Goal: Contribute content

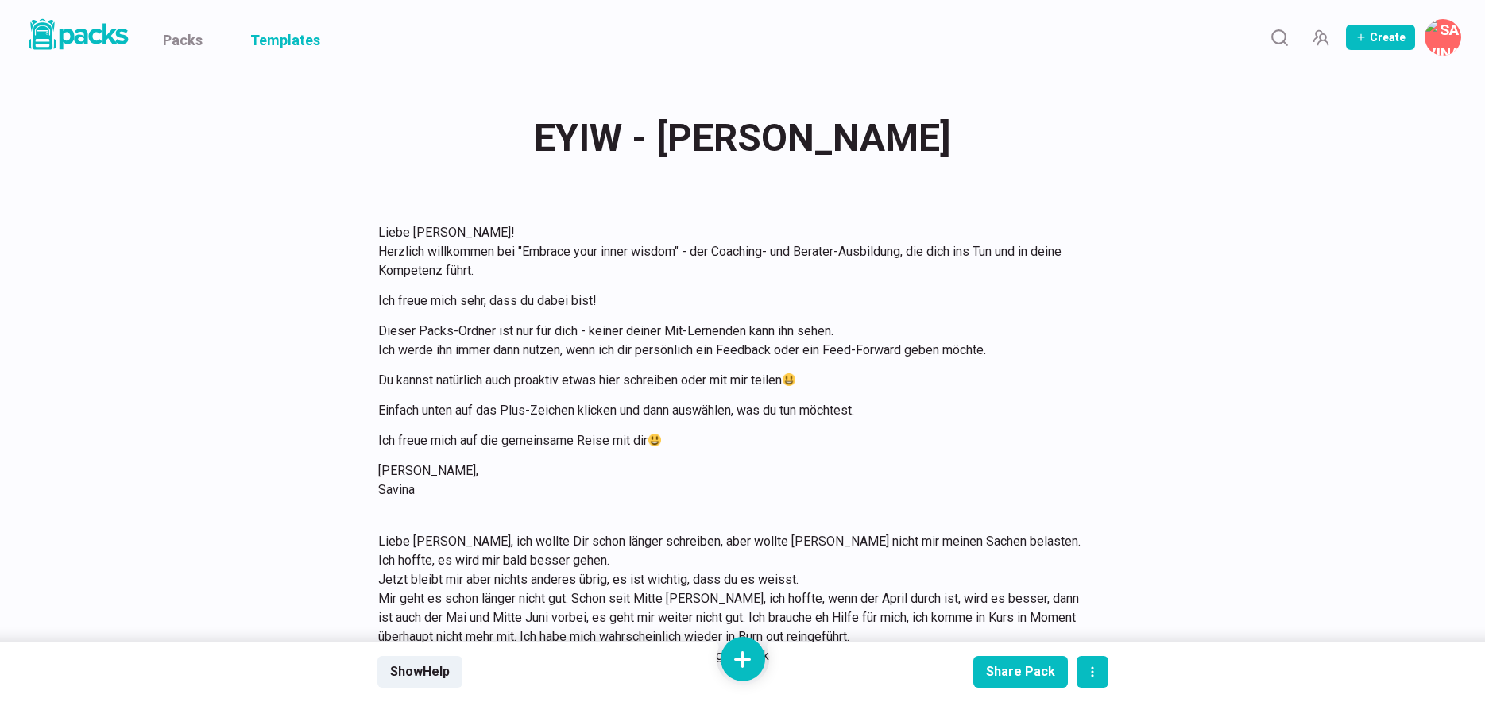
scroll to position [2305, 0]
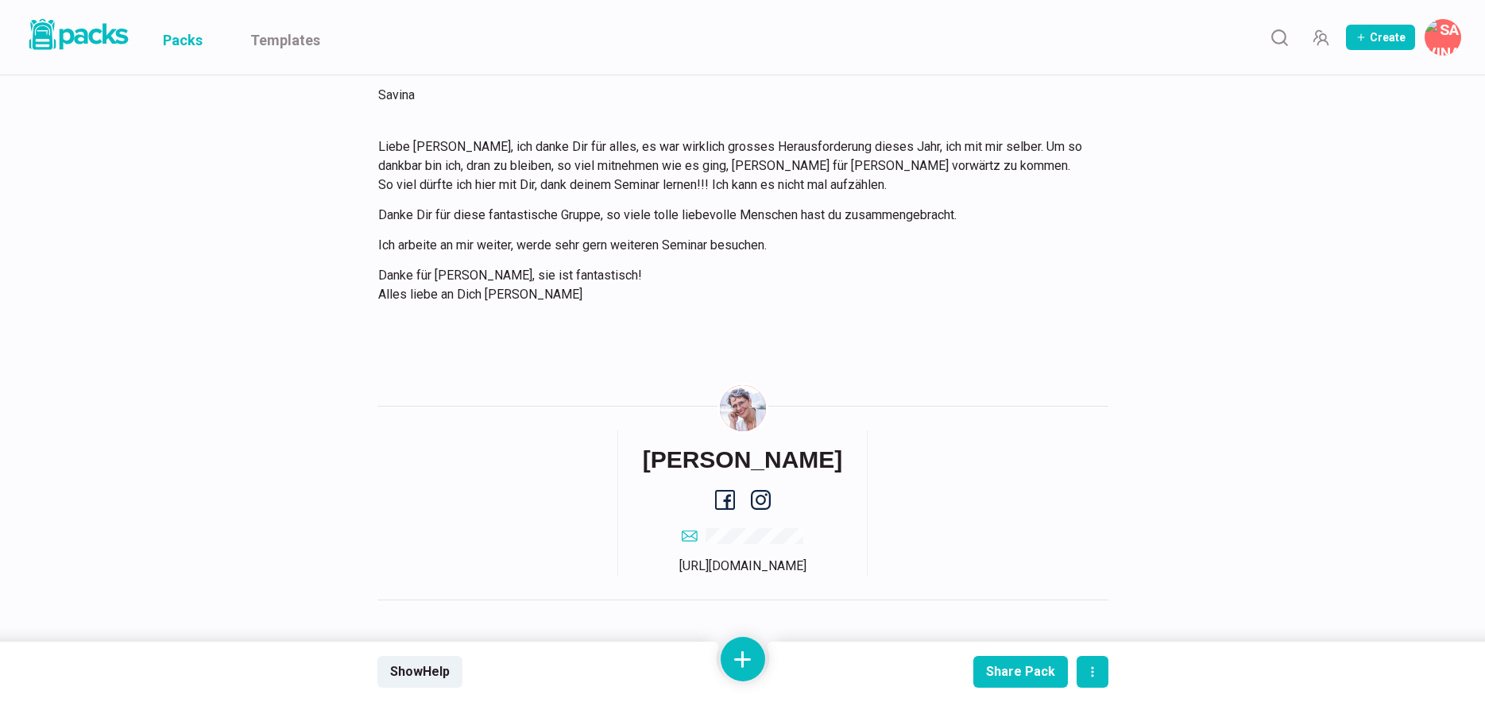
click at [188, 33] on link "Packs" at bounding box center [183, 37] width 40 height 75
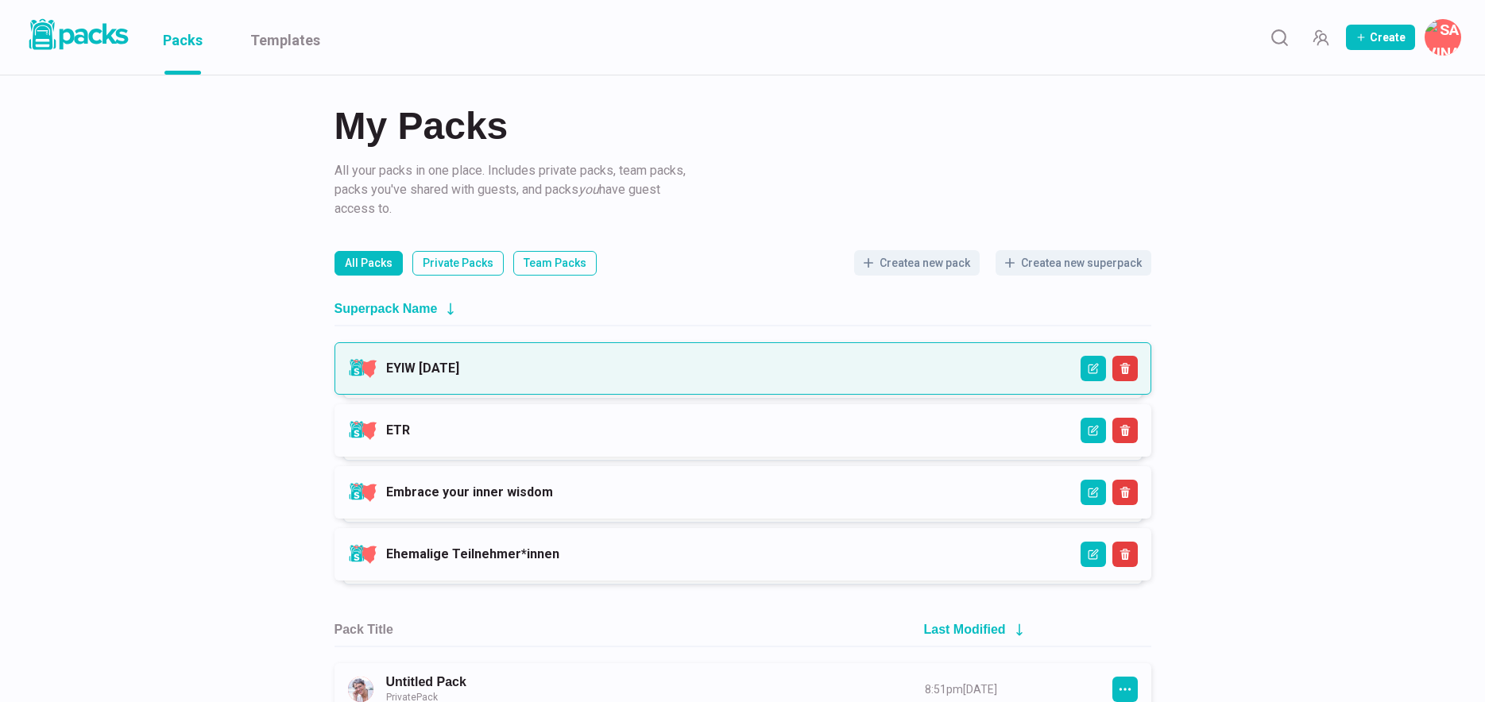
click at [459, 366] on link "EYIW [DATE]" at bounding box center [422, 368] width 73 height 15
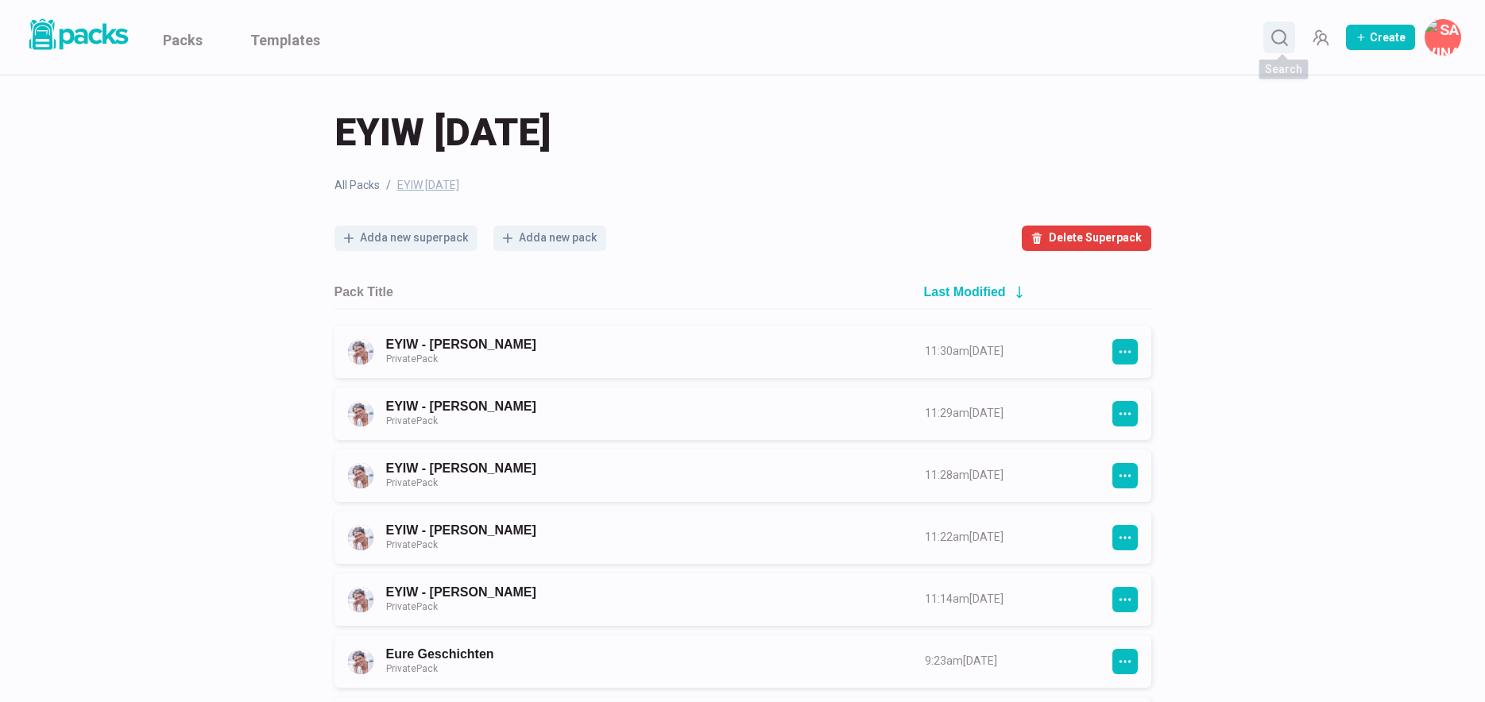
click at [1292, 43] on button "Search" at bounding box center [1279, 37] width 32 height 32
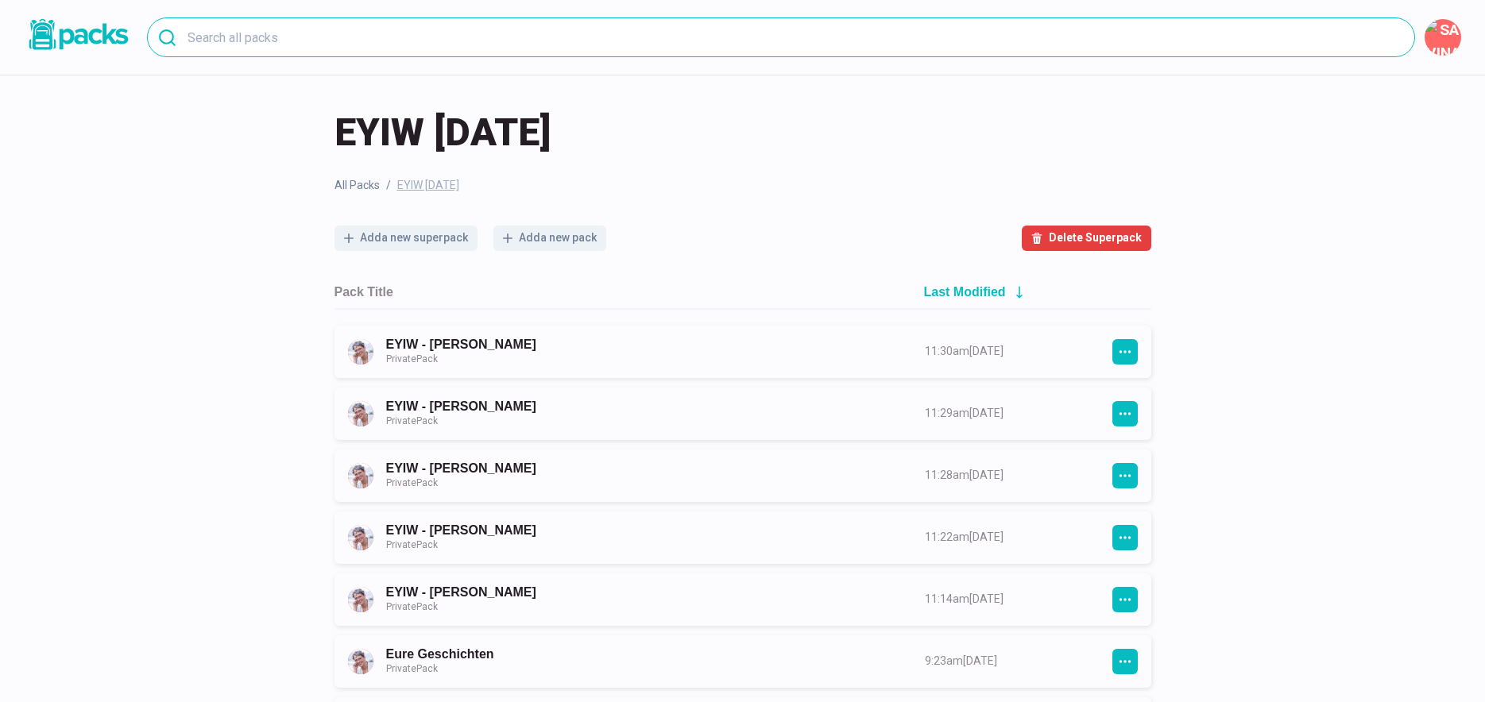
click at [598, 37] on input at bounding box center [781, 37] width 1268 height 40
type input "Kothe"
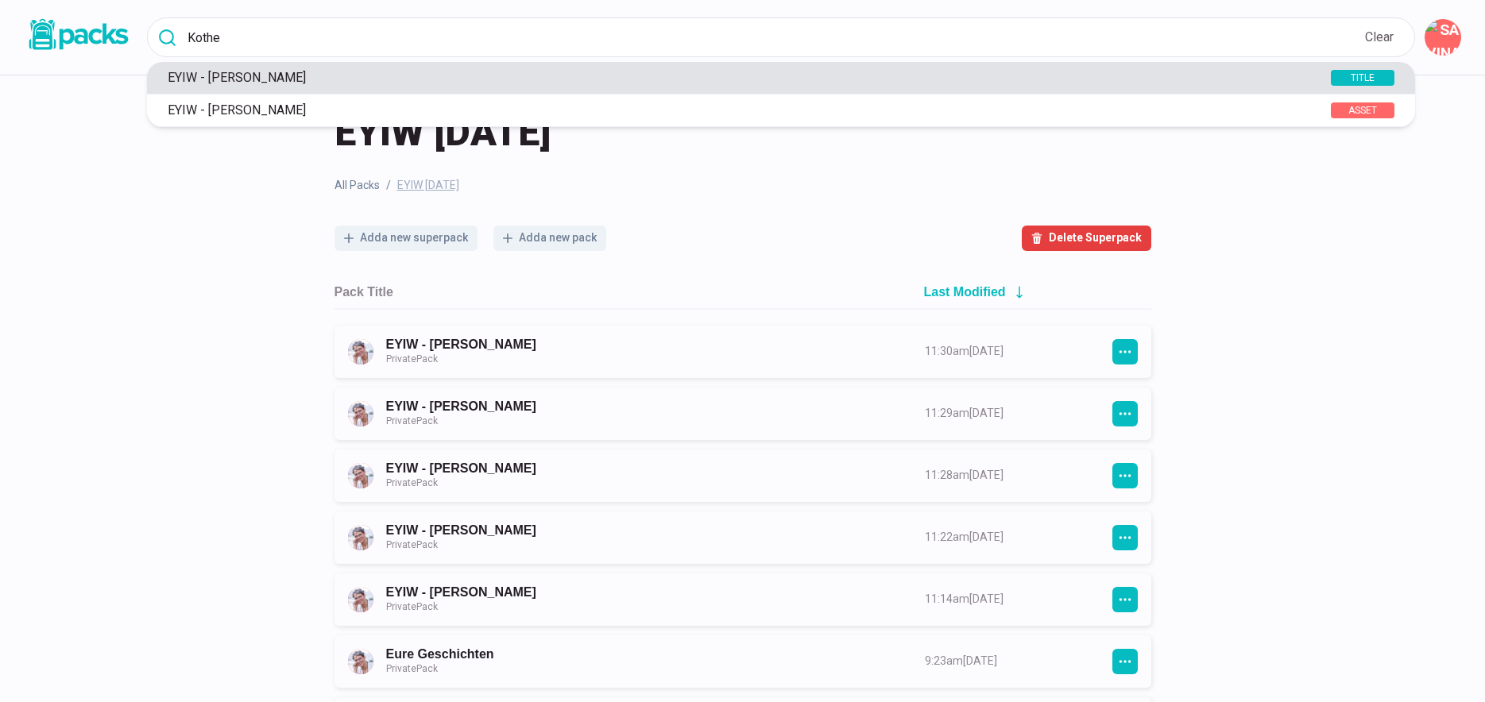
click at [262, 84] on p "EYIW - [PERSON_NAME]" at bounding box center [716, 77] width 1112 height 15
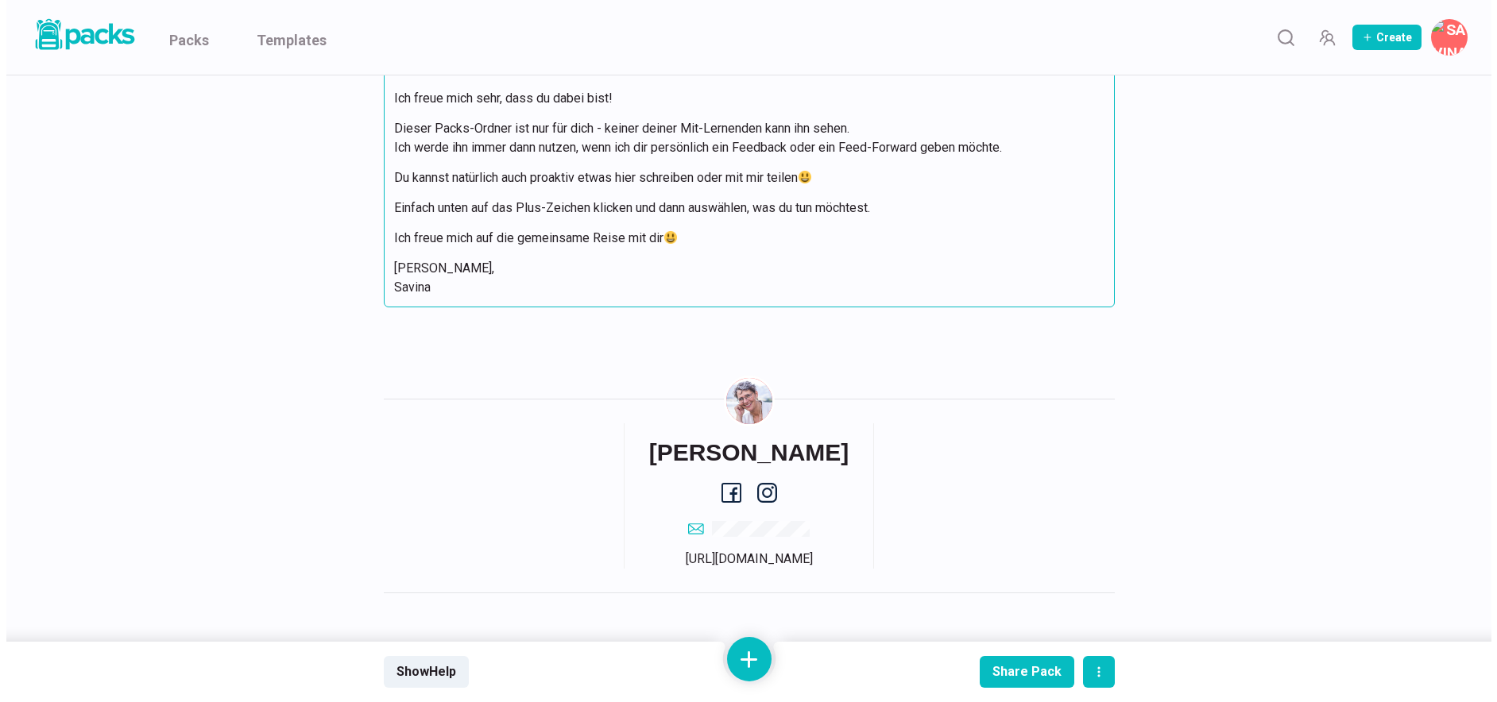
scroll to position [206, 0]
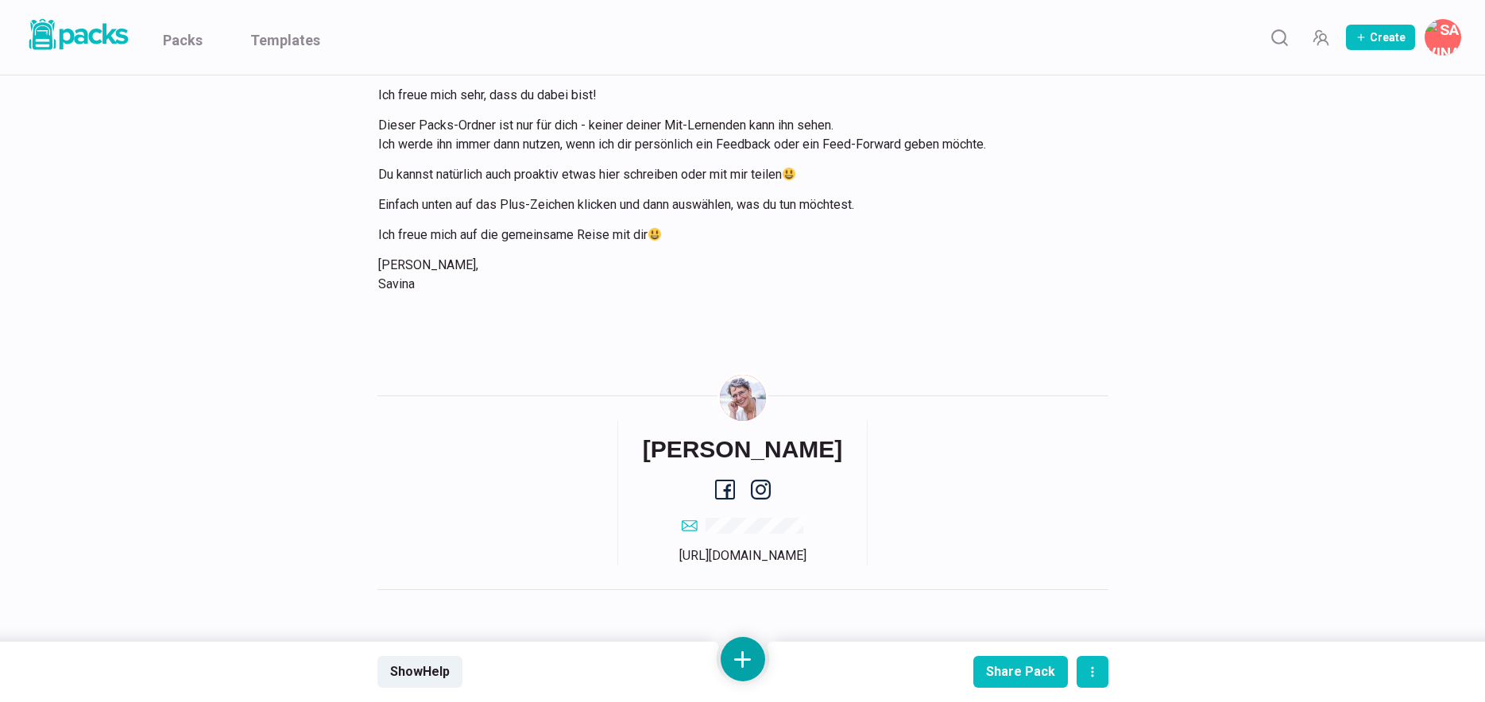
click at [731, 668] on button at bounding box center [743, 659] width 44 height 44
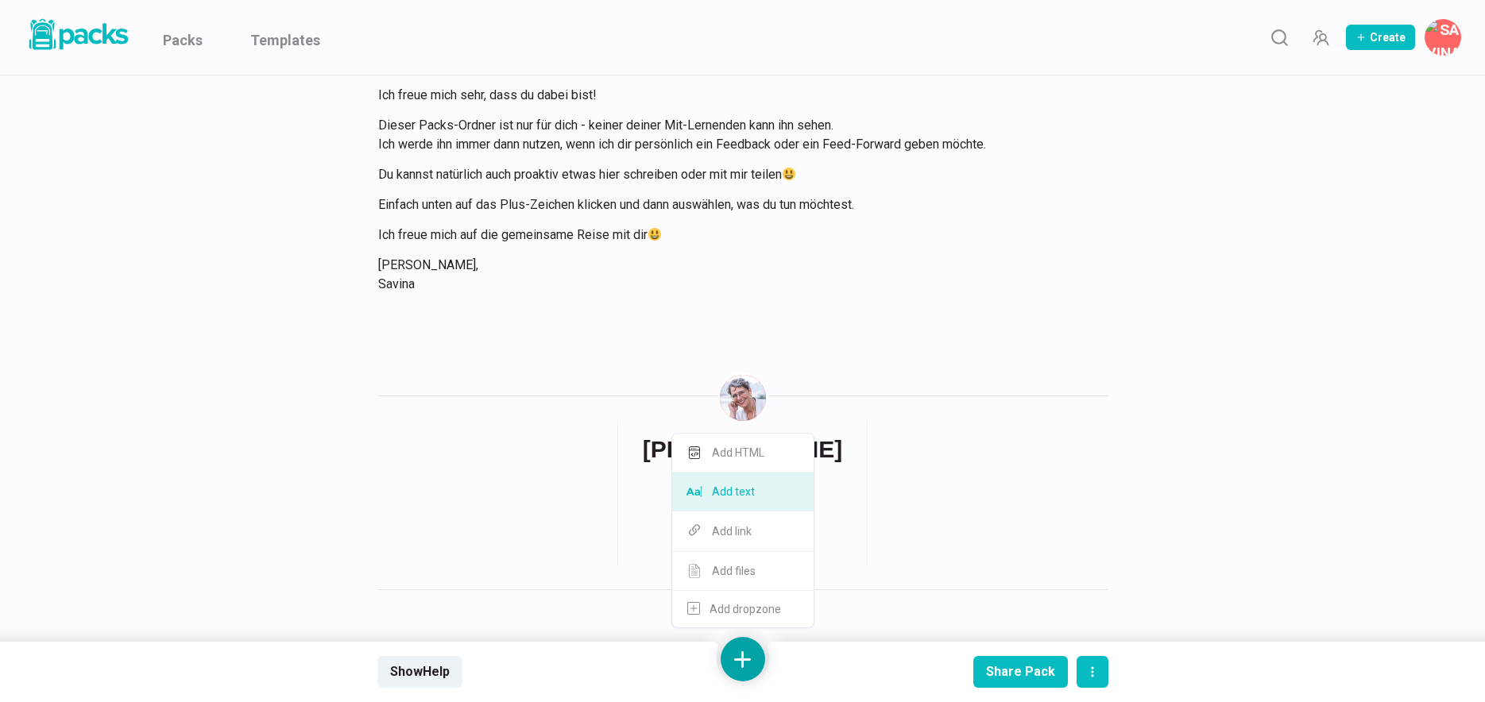
click at [745, 498] on button "Add text" at bounding box center [742, 492] width 141 height 39
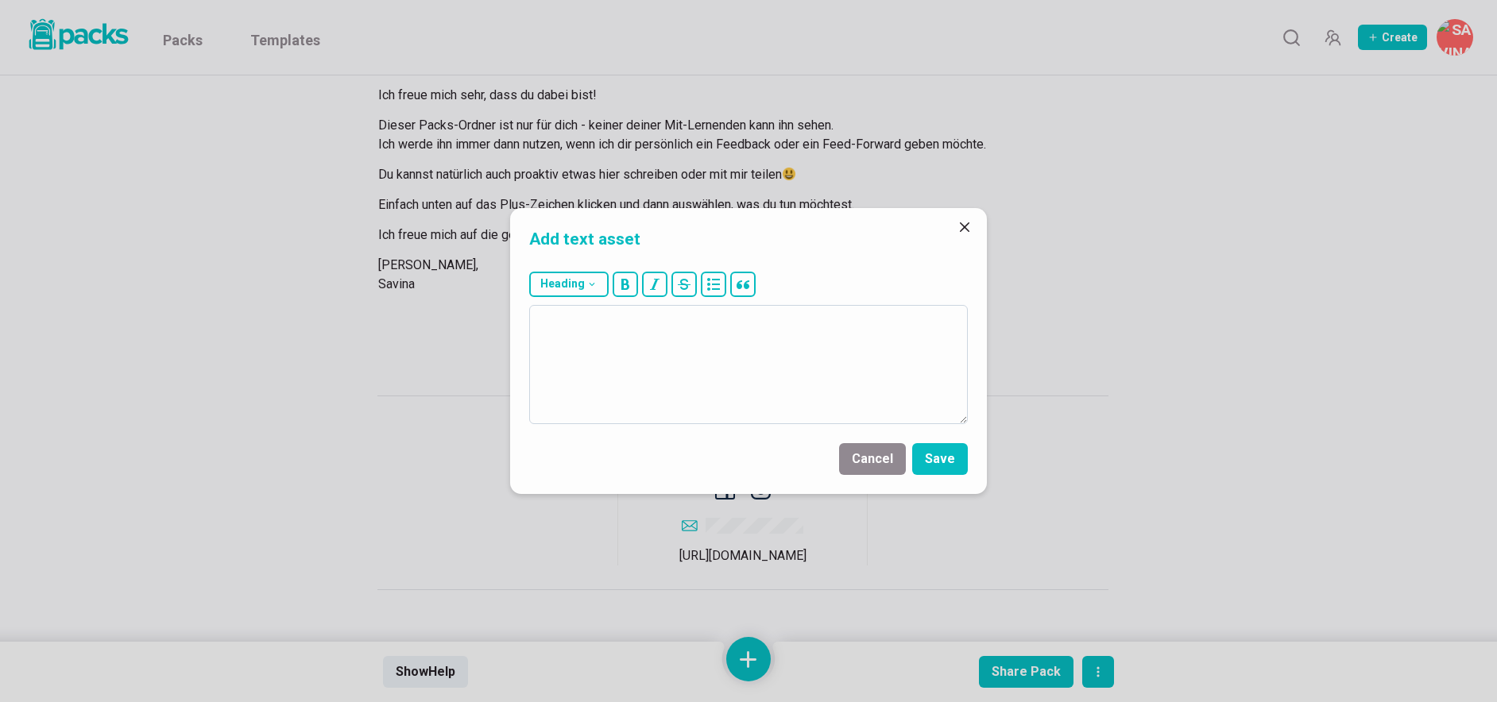
click at [749, 366] on textarea at bounding box center [748, 364] width 439 height 119
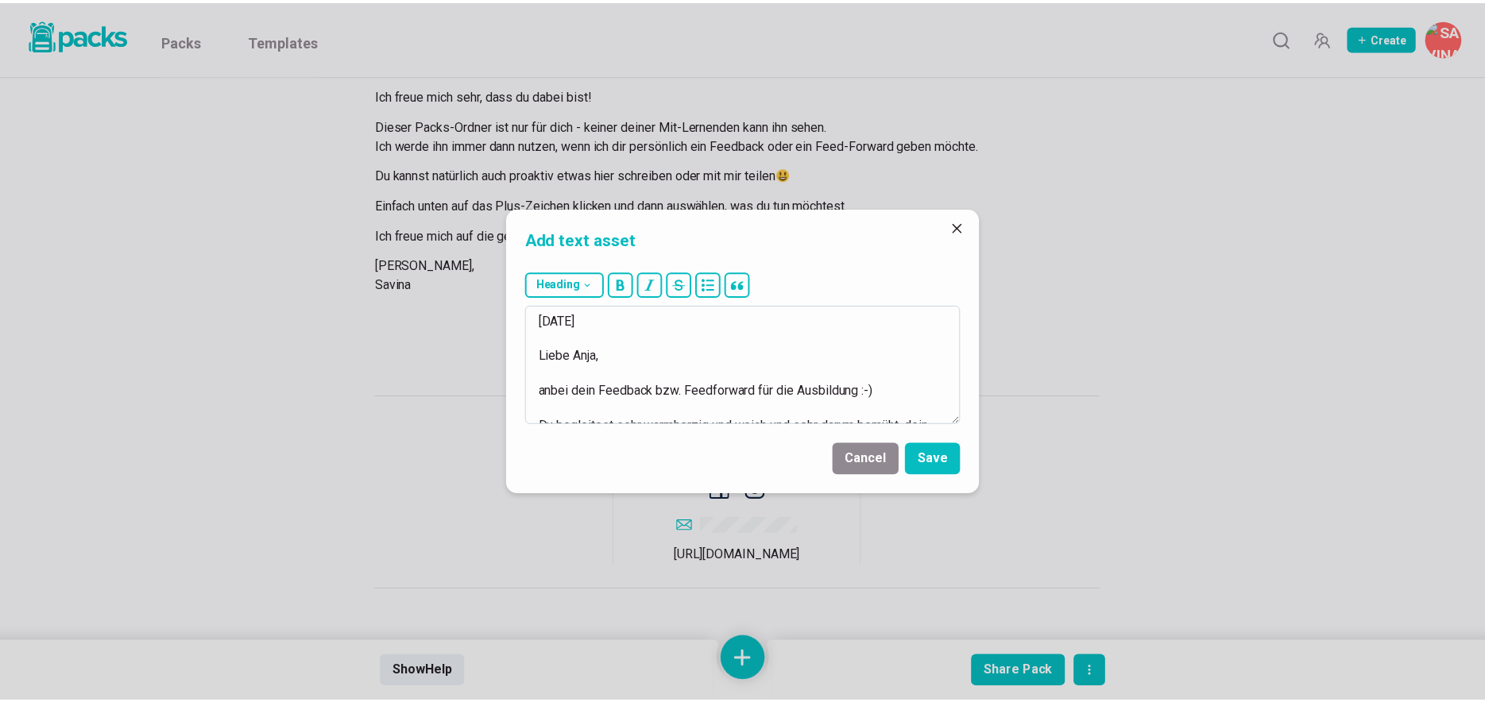
scroll to position [192, 0]
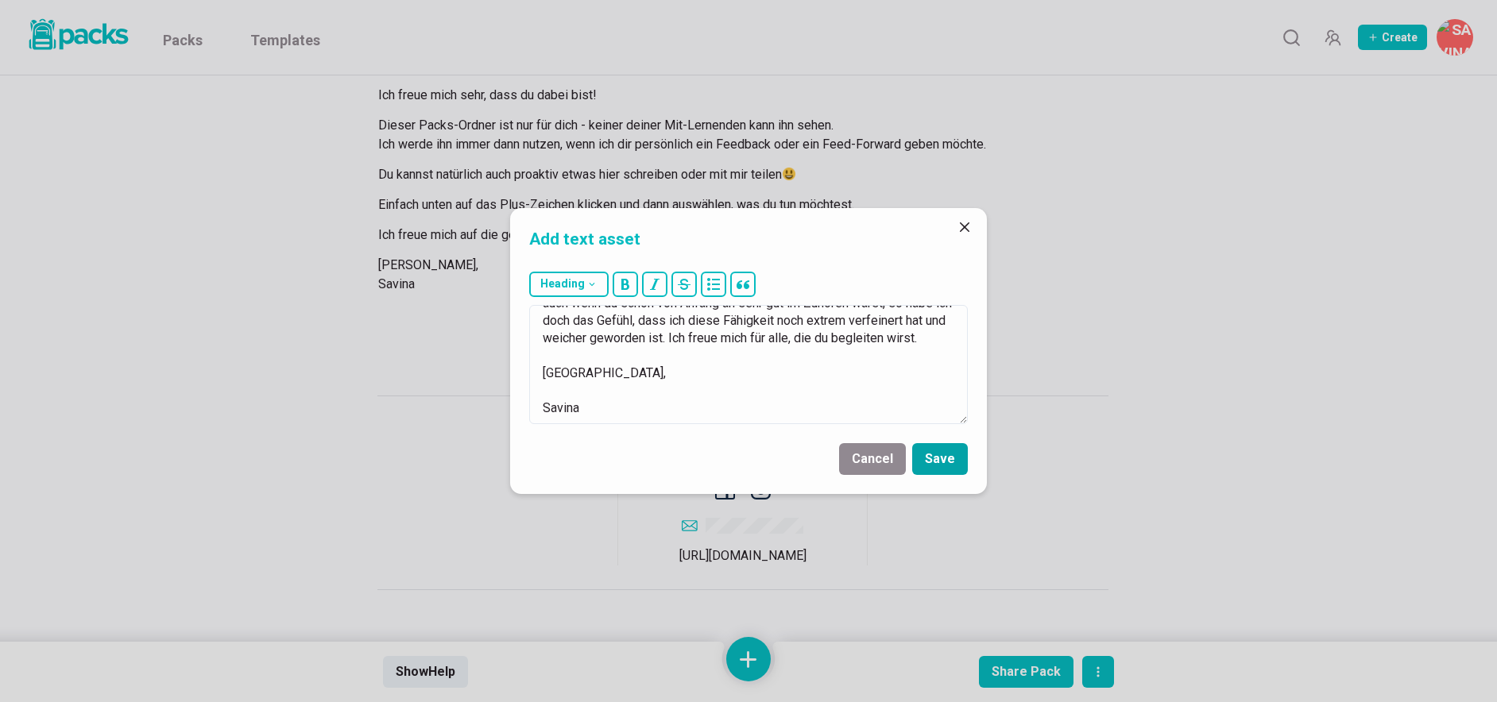
type textarea "[DATE] Liebe Anja, anbei dein Feedback bzw. Feedforward für die Ausbildung :-) …"
click at [945, 460] on button "Save" at bounding box center [940, 459] width 56 height 32
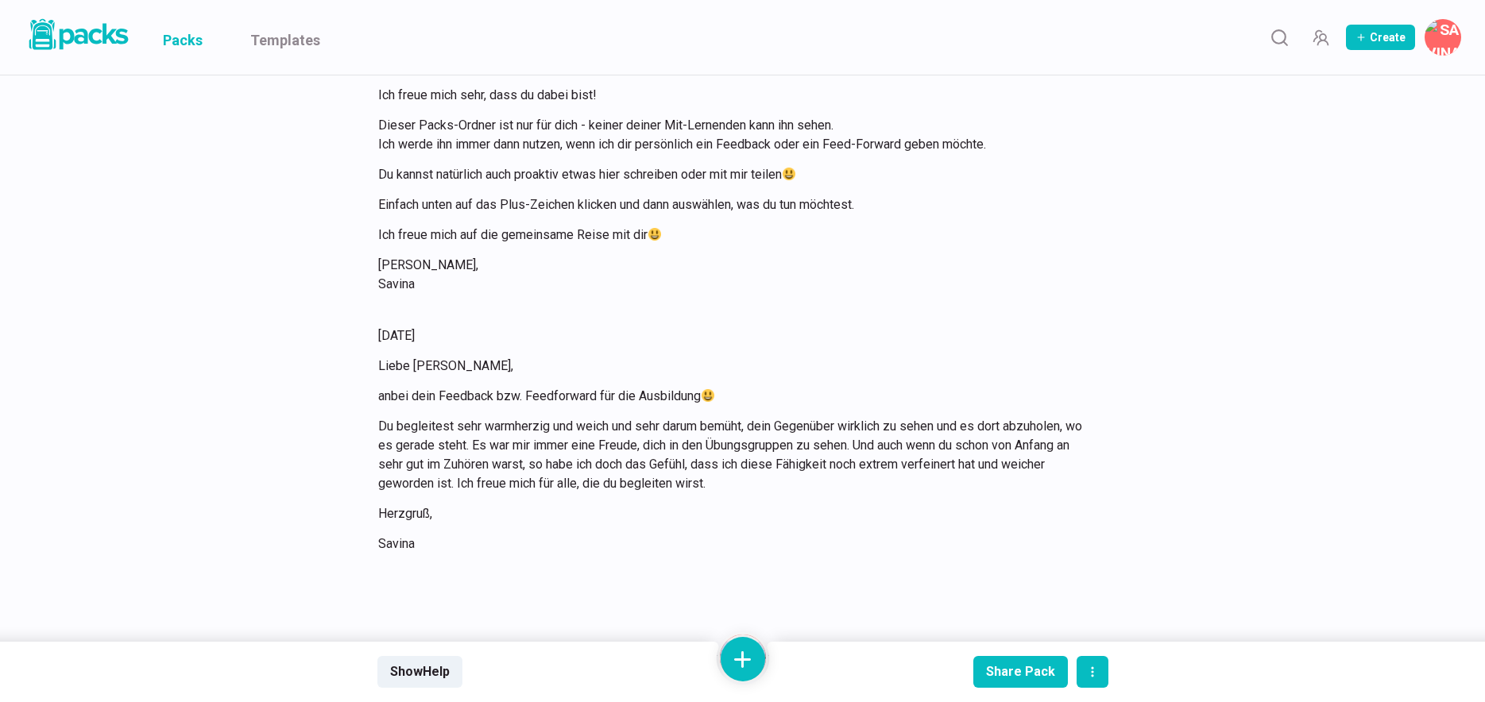
click at [179, 33] on link "Packs" at bounding box center [183, 37] width 40 height 75
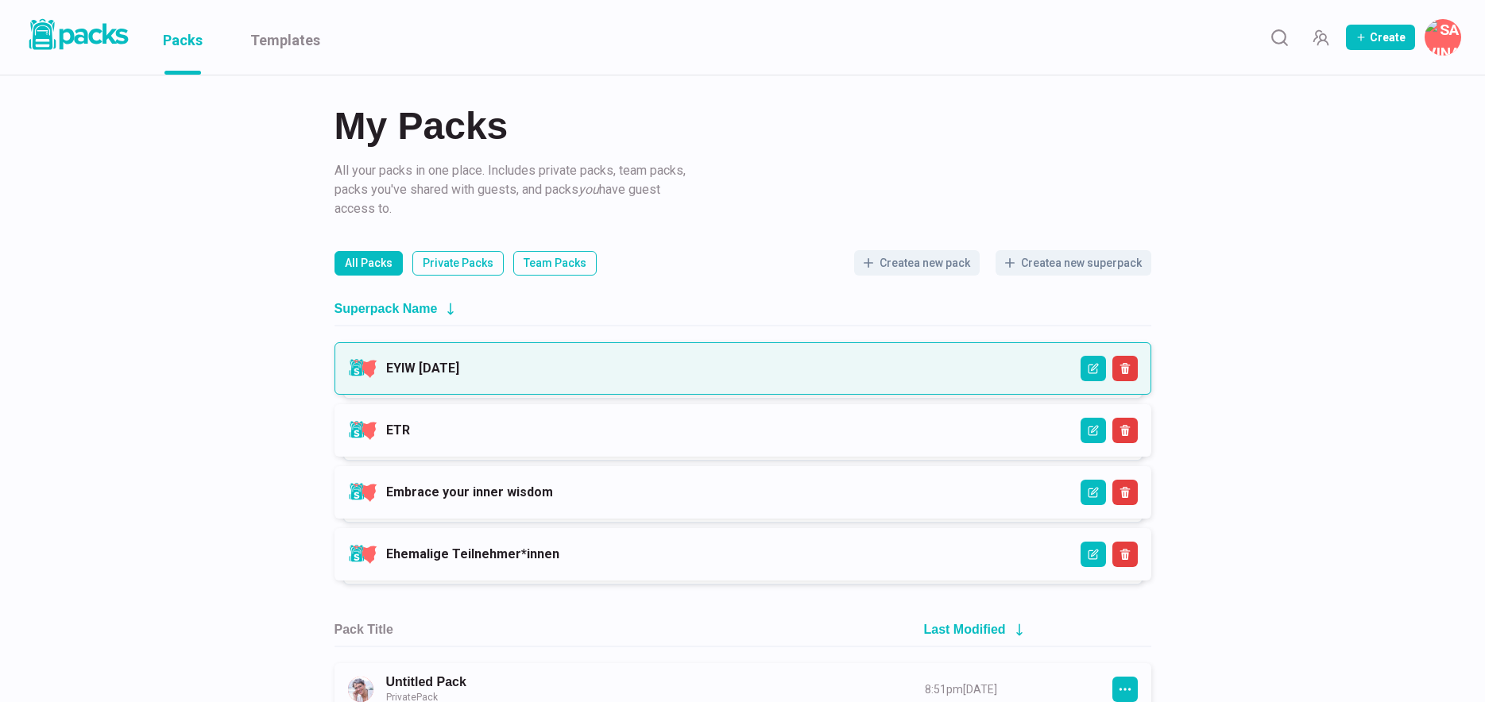
click at [459, 370] on link "EYIW [DATE]" at bounding box center [422, 368] width 73 height 15
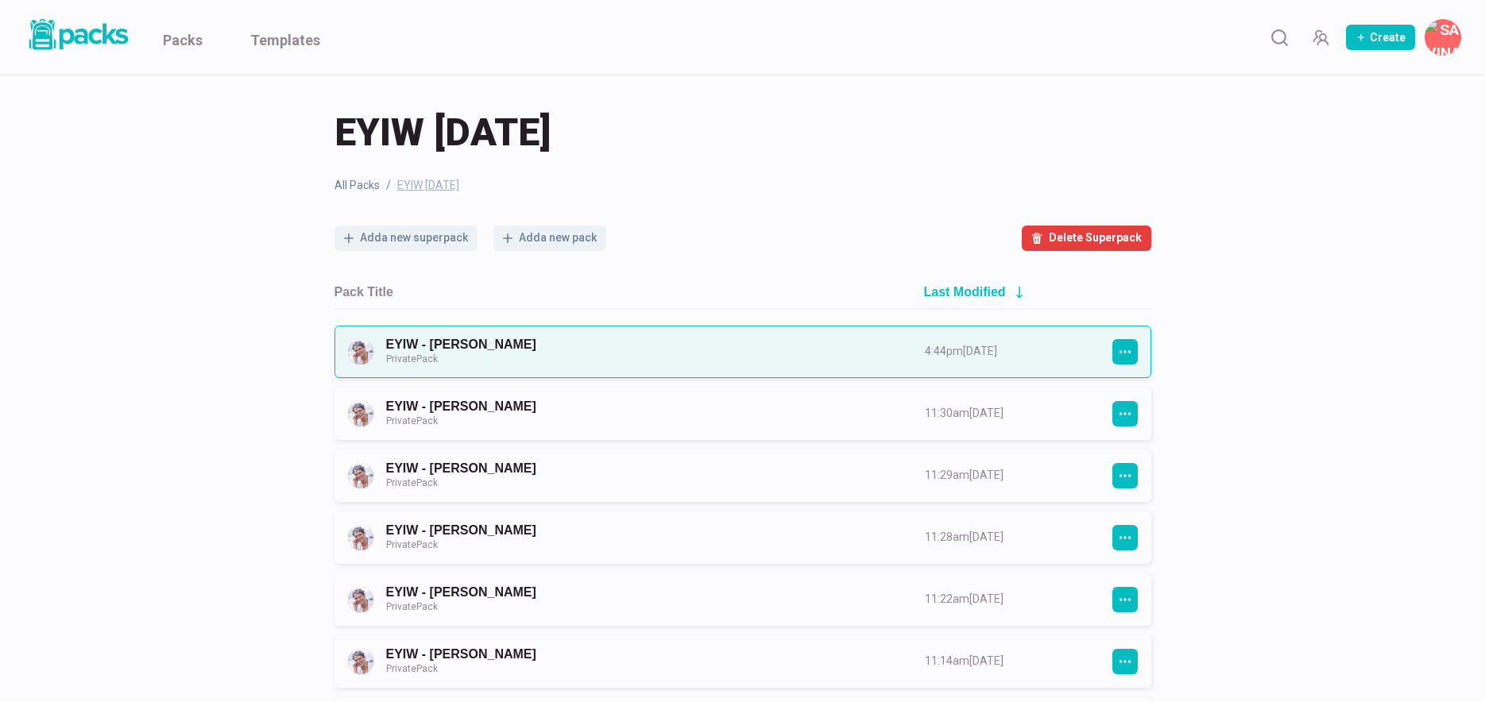
click at [610, 350] on link "EYIW - [PERSON_NAME] Private Pack" at bounding box center [641, 351] width 510 height 29
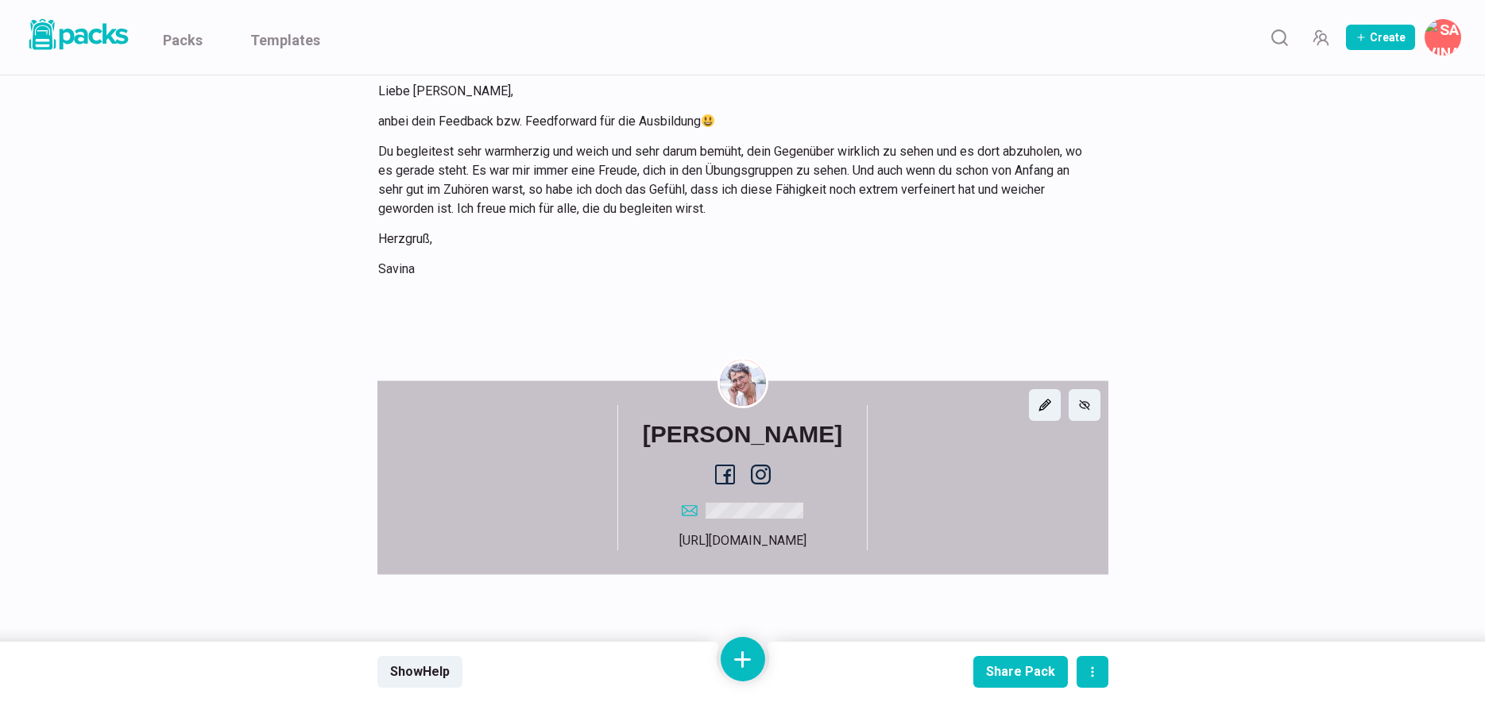
scroll to position [294, 0]
